Goal: Information Seeking & Learning: Learn about a topic

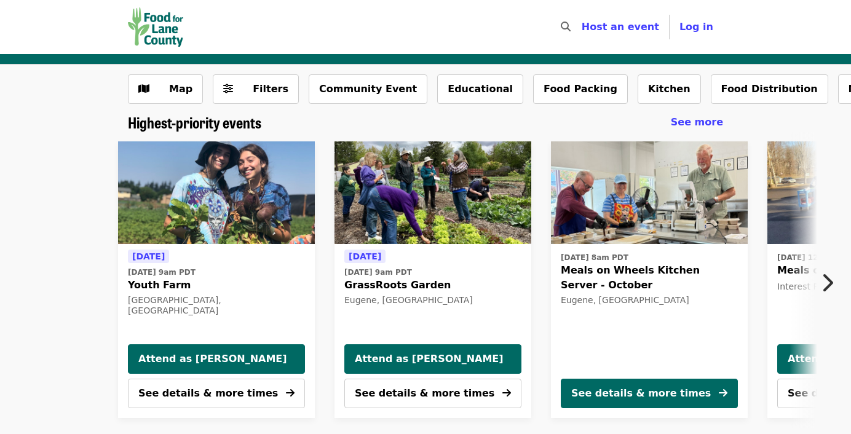
click at [828, 277] on icon "chevron-right icon" at bounding box center [827, 282] width 12 height 23
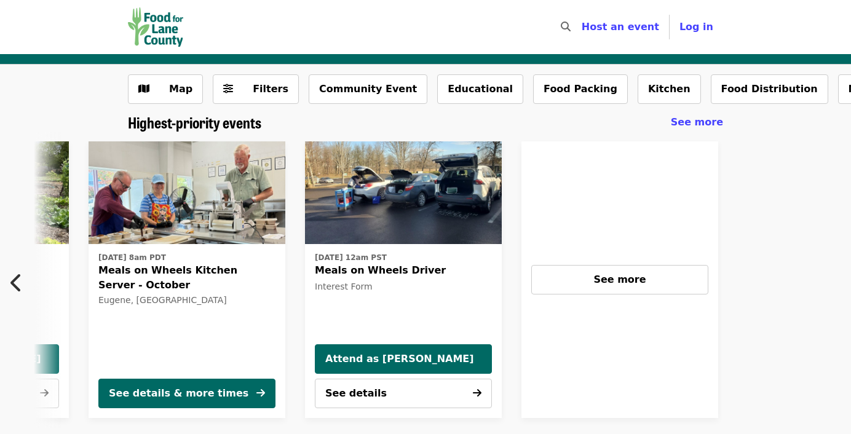
scroll to position [0, 543]
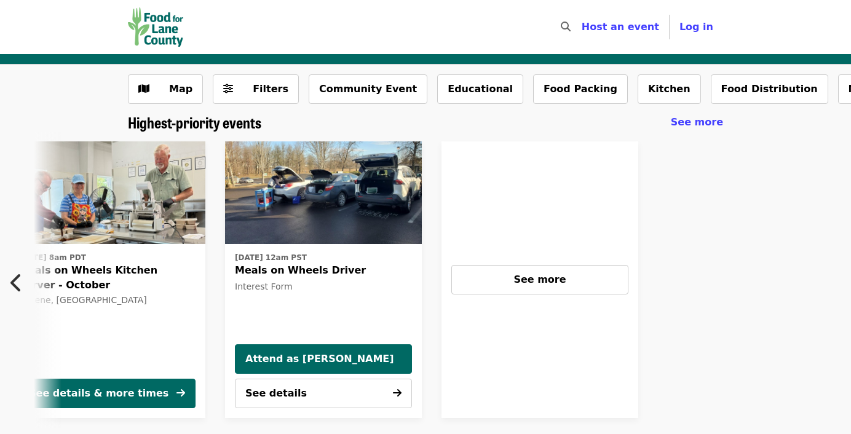
click at [22, 276] on icon "chevron-left icon" at bounding box center [16, 282] width 12 height 23
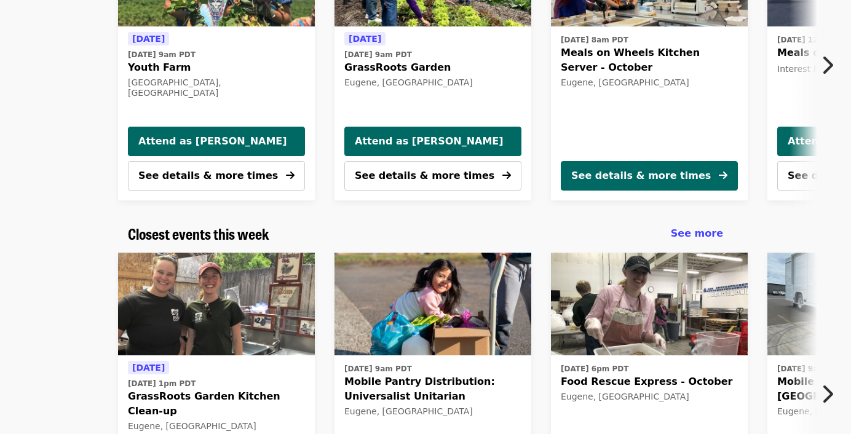
scroll to position [246, 0]
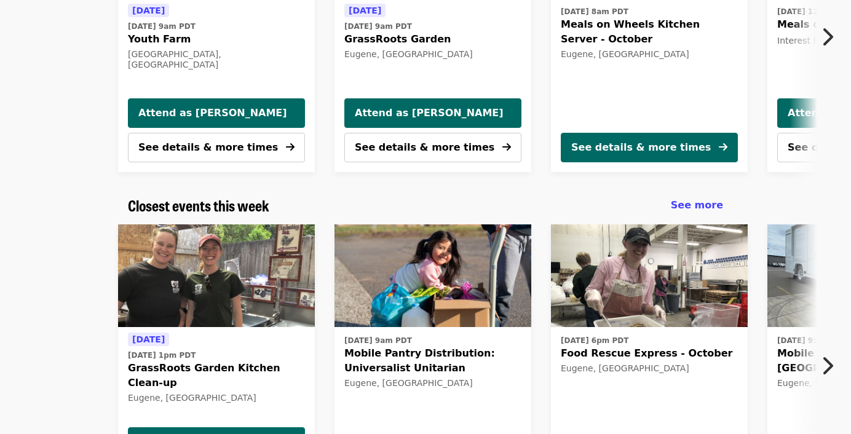
click at [830, 363] on icon "chevron-right icon" at bounding box center [827, 365] width 12 height 23
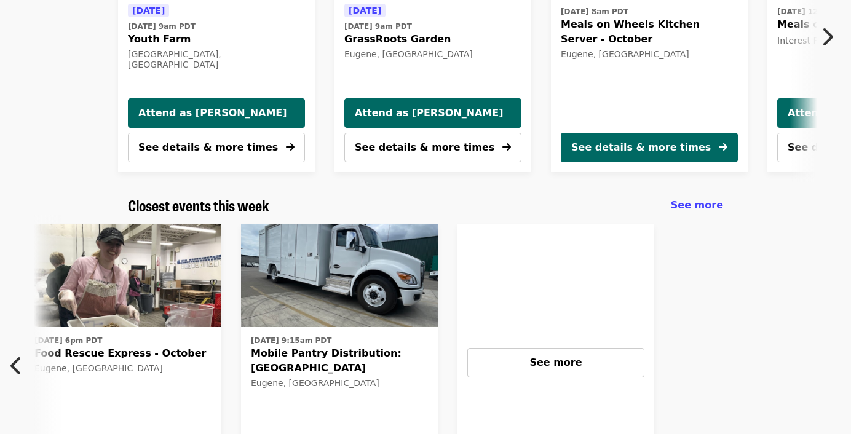
scroll to position [0, 543]
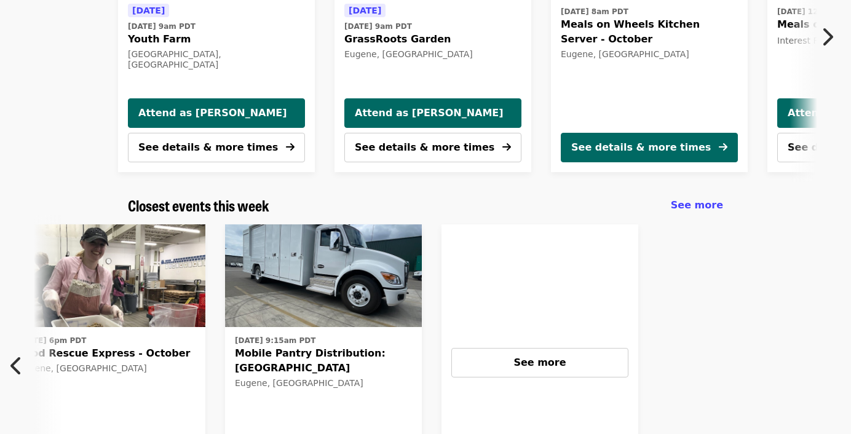
click at [14, 359] on icon "chevron-left icon" at bounding box center [16, 365] width 12 height 23
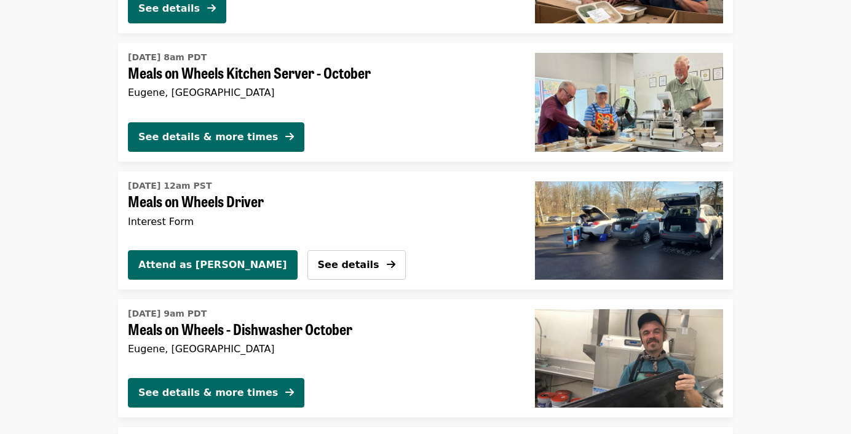
scroll to position [2771, 0]
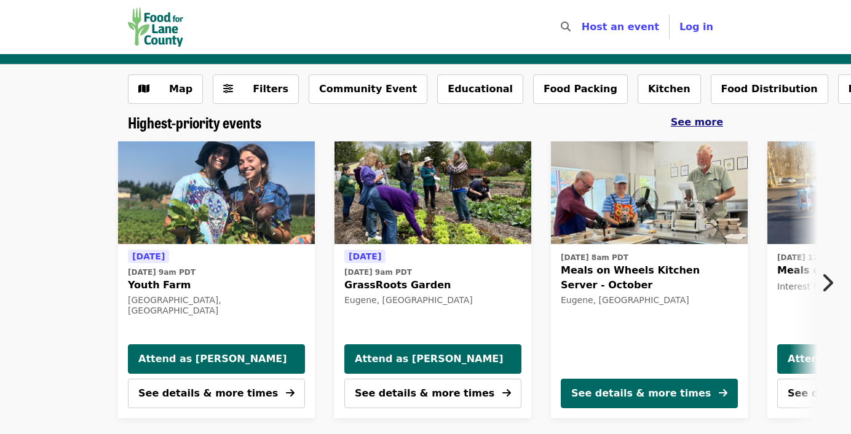
click at [707, 120] on span "See more" at bounding box center [697, 122] width 52 height 12
